Goal: Navigation & Orientation: Find specific page/section

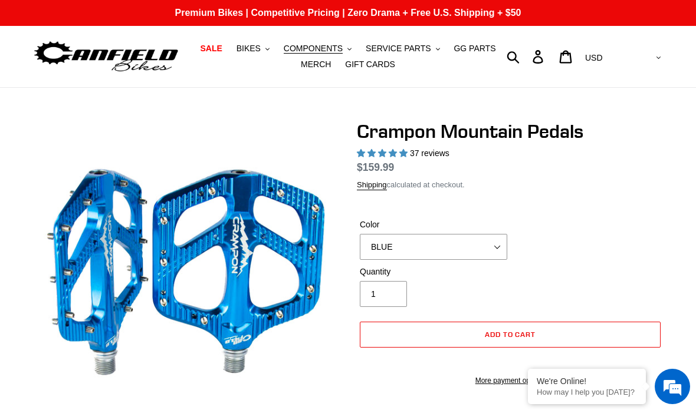
select select "highest-rating"
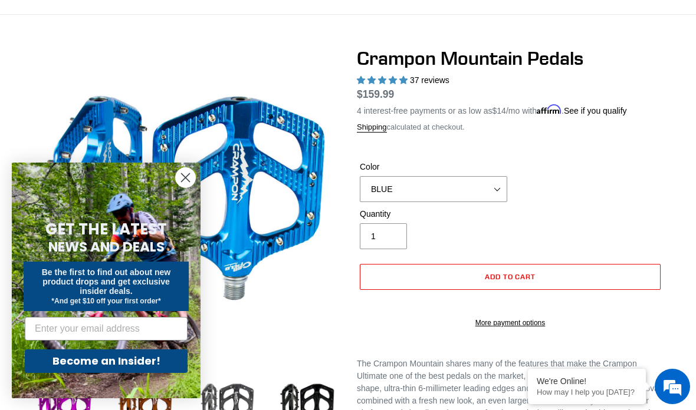
click at [188, 180] on icon "Close dialog" at bounding box center [186, 178] width 8 height 8
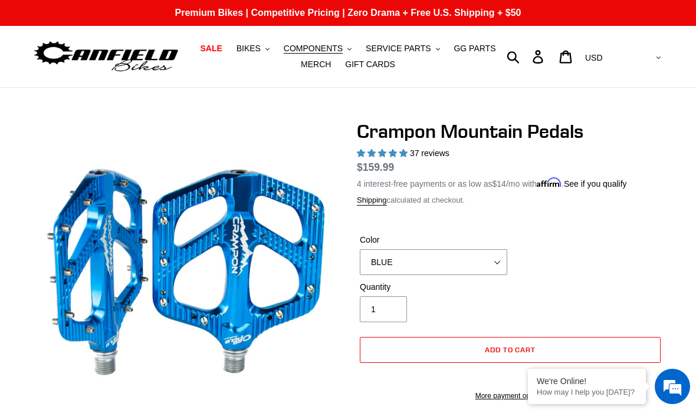
click at [344, 44] on button "COMPONENTS .cls-1{fill:#231f20}" at bounding box center [318, 49] width 80 height 16
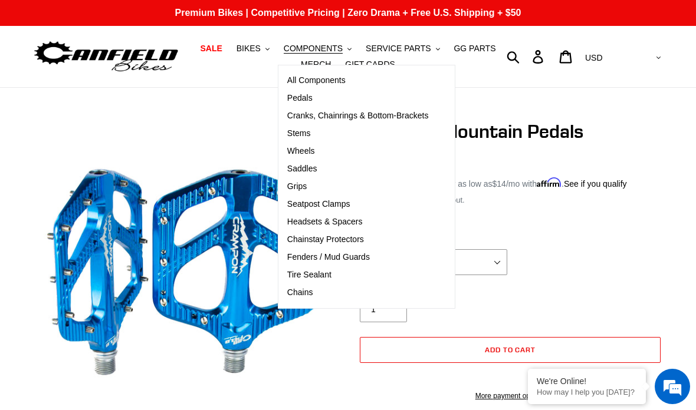
click at [312, 164] on span "Saddles" at bounding box center [302, 169] width 30 height 10
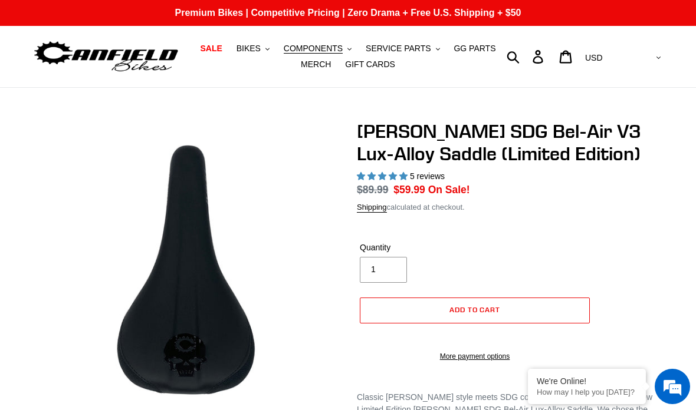
select select "highest-rating"
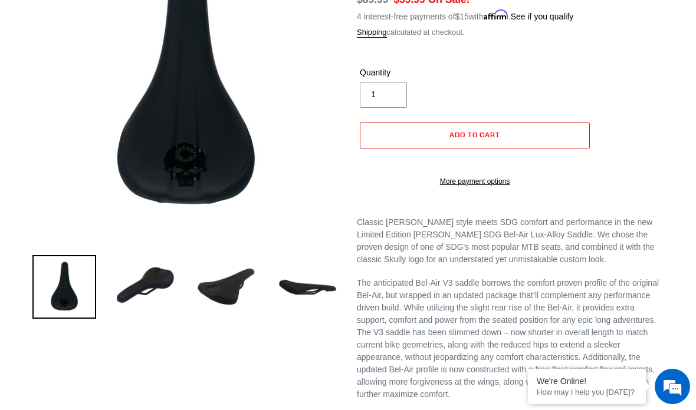
scroll to position [175, 0]
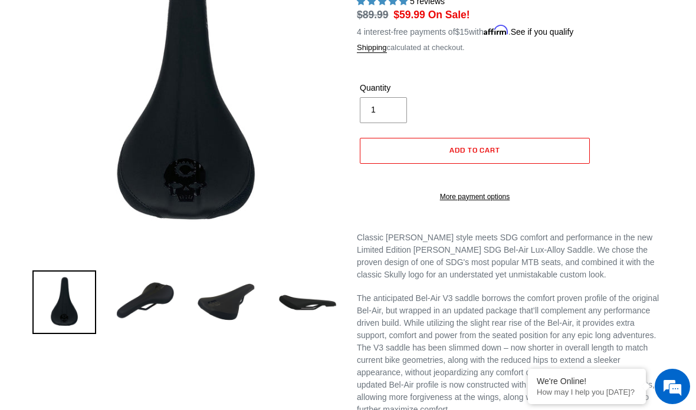
click at [136, 303] on img at bounding box center [146, 303] width 64 height 64
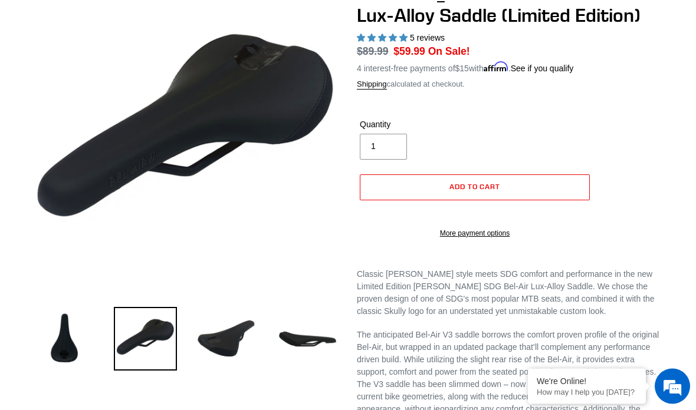
scroll to position [125, 0]
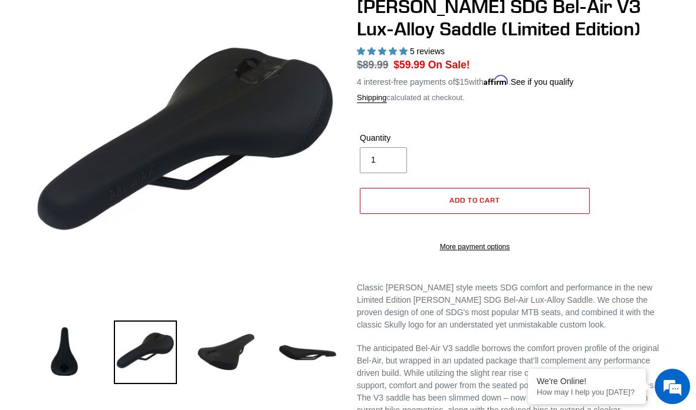
click at [222, 362] on img at bounding box center [227, 353] width 64 height 64
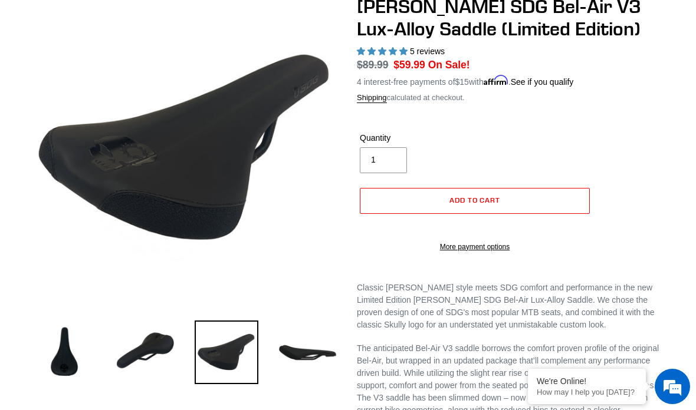
click at [308, 355] on img at bounding box center [308, 353] width 64 height 64
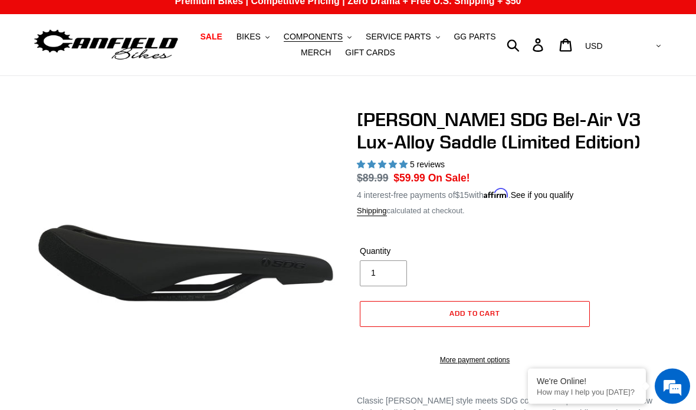
scroll to position [0, 0]
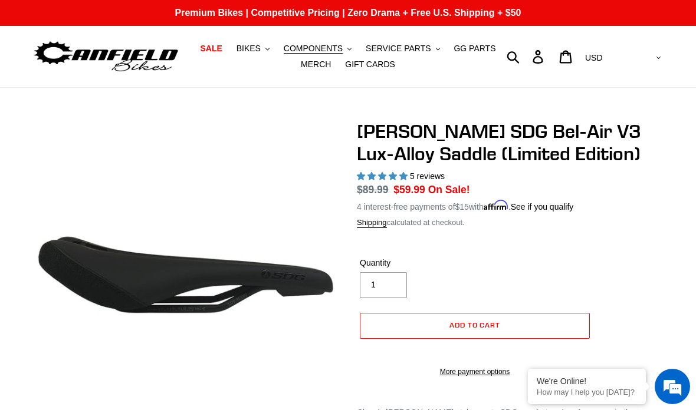
click at [336, 45] on span "COMPONENTS" at bounding box center [313, 49] width 59 height 10
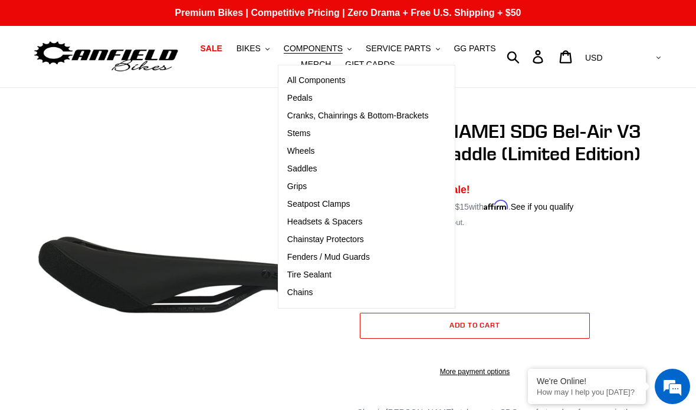
click at [310, 96] on span "Pedals" at bounding box center [299, 98] width 25 height 10
